Goal: Information Seeking & Learning: Find specific page/section

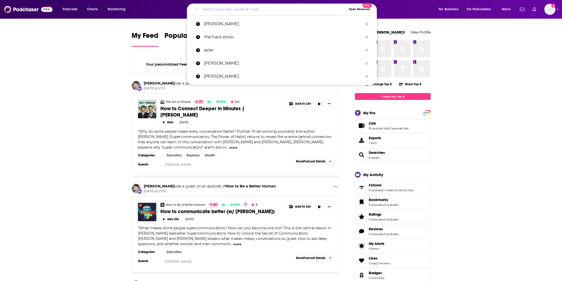
click at [225, 12] on input "Search podcasts, credits, & more..." at bounding box center [274, 9] width 146 height 8
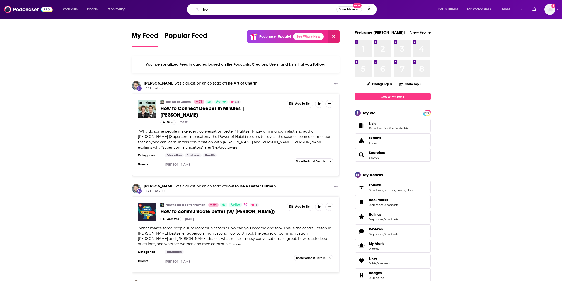
type input "h"
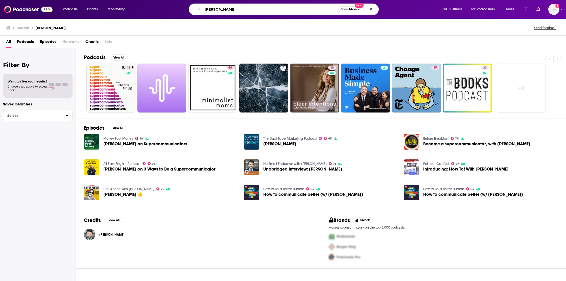
click at [235, 9] on input "[PERSON_NAME]" at bounding box center [271, 9] width 136 height 8
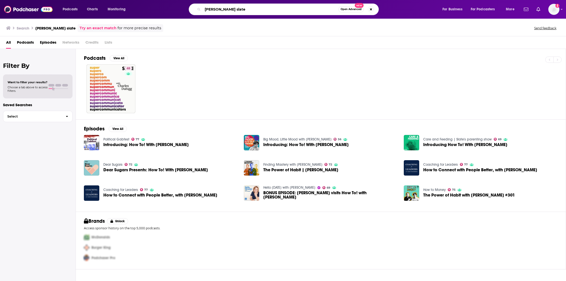
click at [235, 11] on input "[PERSON_NAME] slate" at bounding box center [271, 9] width 136 height 8
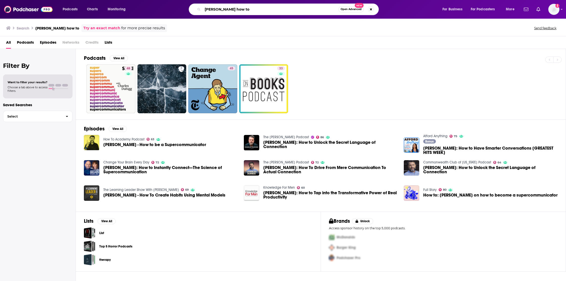
click at [245, 7] on input "[PERSON_NAME] how to" at bounding box center [271, 9] width 136 height 8
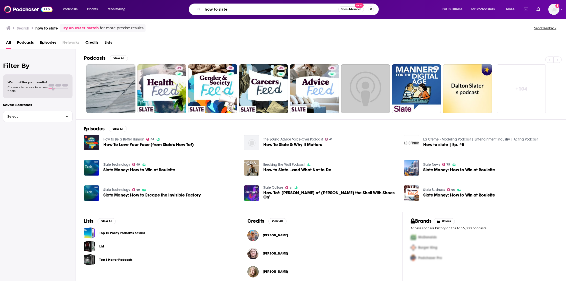
click at [235, 11] on input "how to slate" at bounding box center [271, 9] width 136 height 8
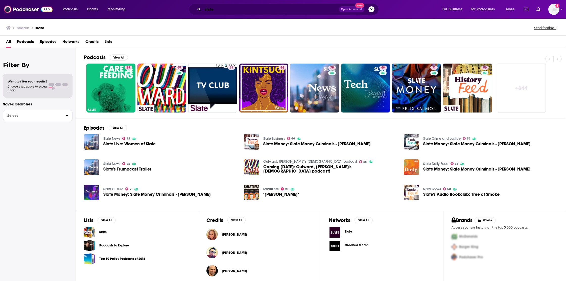
click at [242, 8] on input "slate" at bounding box center [271, 9] width 136 height 8
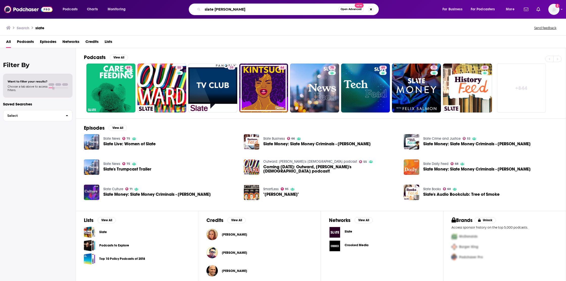
type input "slate [PERSON_NAME]"
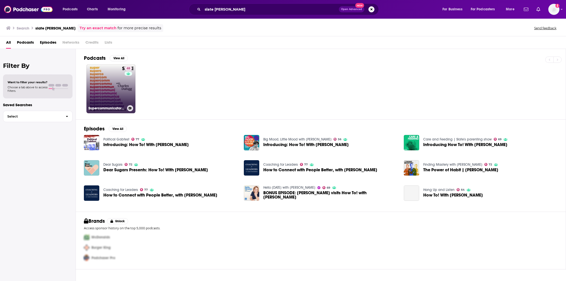
click at [112, 88] on link "48 Supercommunicators with [PERSON_NAME]" at bounding box center [110, 88] width 49 height 49
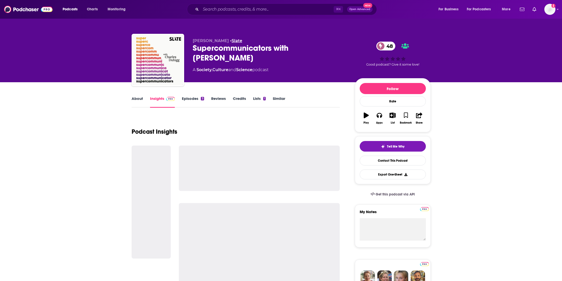
click at [235, 41] on link "Slate" at bounding box center [237, 40] width 11 height 5
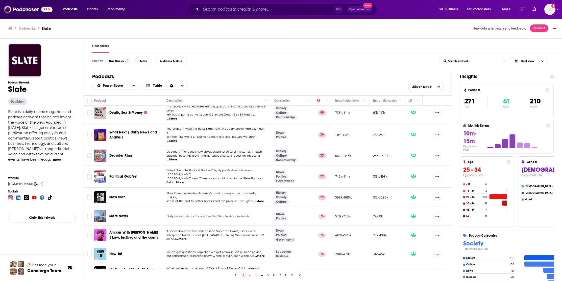
scroll to position [0, 0]
click at [116, 252] on span "How To!" at bounding box center [115, 254] width 13 height 4
